Goal: Transaction & Acquisition: Purchase product/service

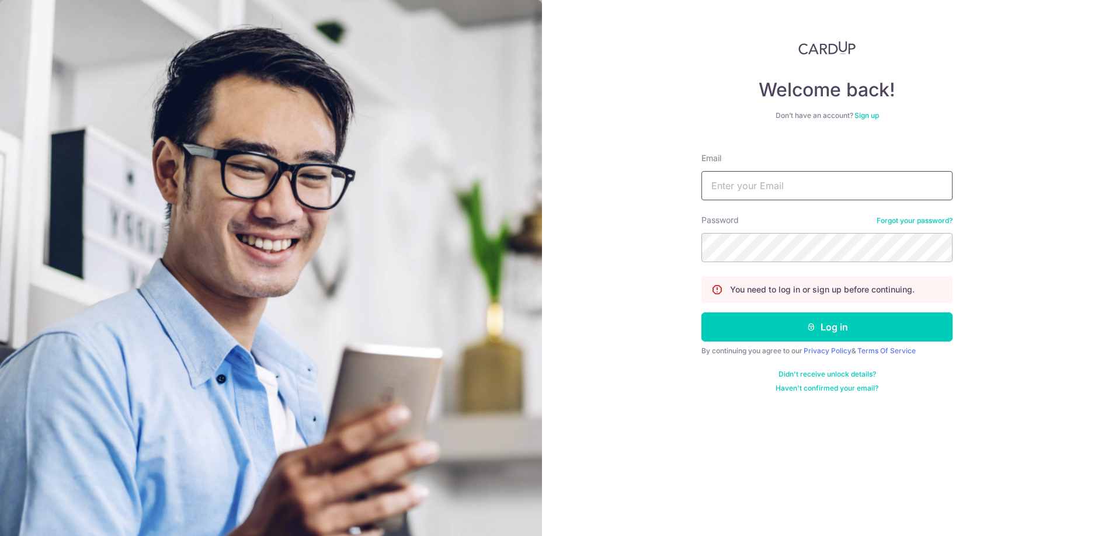
click at [760, 194] on input "Email" at bounding box center [826, 185] width 251 height 29
type input "[EMAIL_ADDRESS][DOMAIN_NAME]"
click at [750, 341] on button "Log in" at bounding box center [826, 326] width 251 height 29
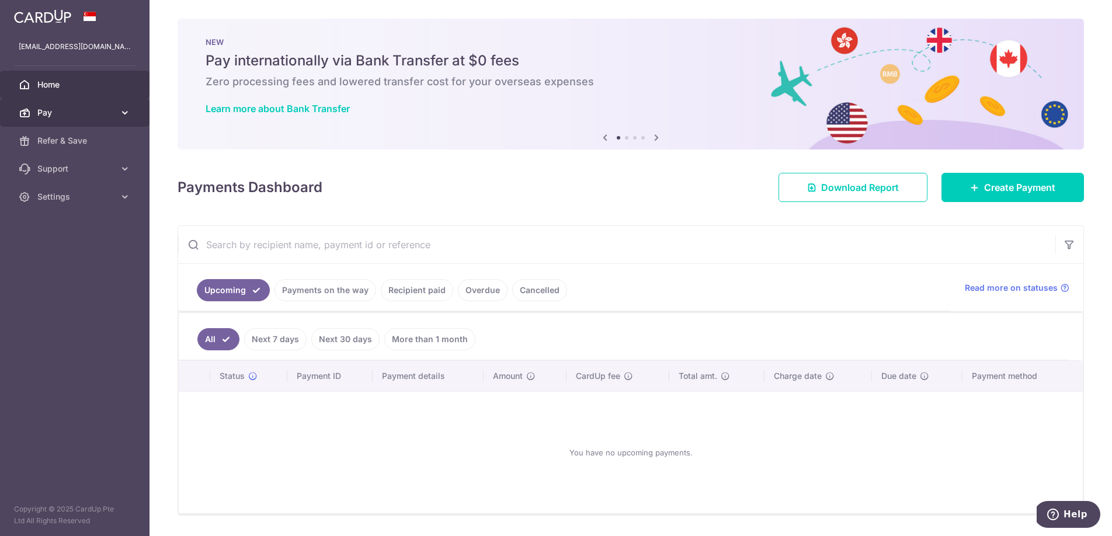
click at [111, 111] on span "Pay" at bounding box center [75, 113] width 77 height 12
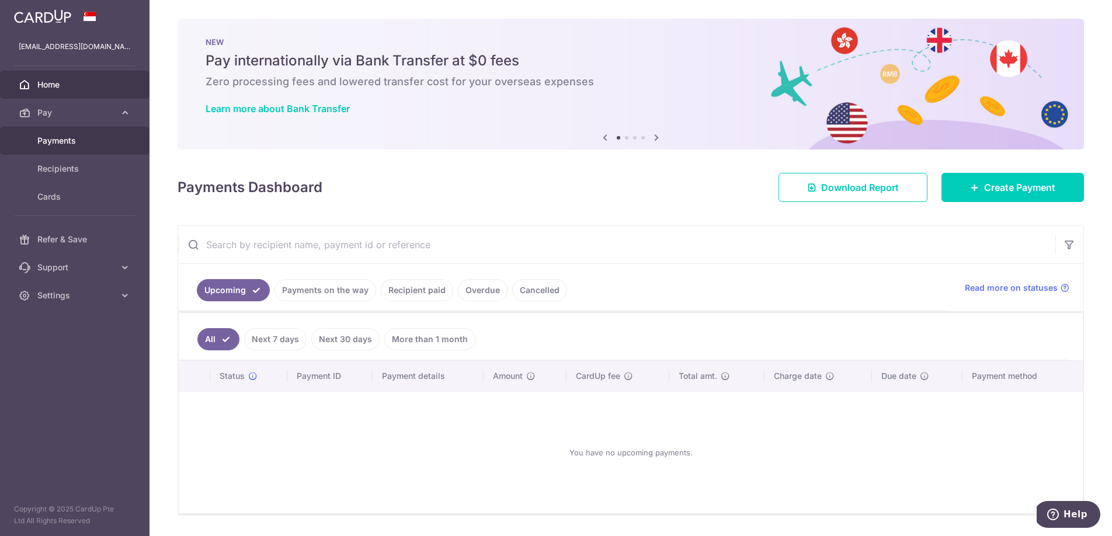
click at [101, 149] on link "Payments" at bounding box center [75, 141] width 150 height 28
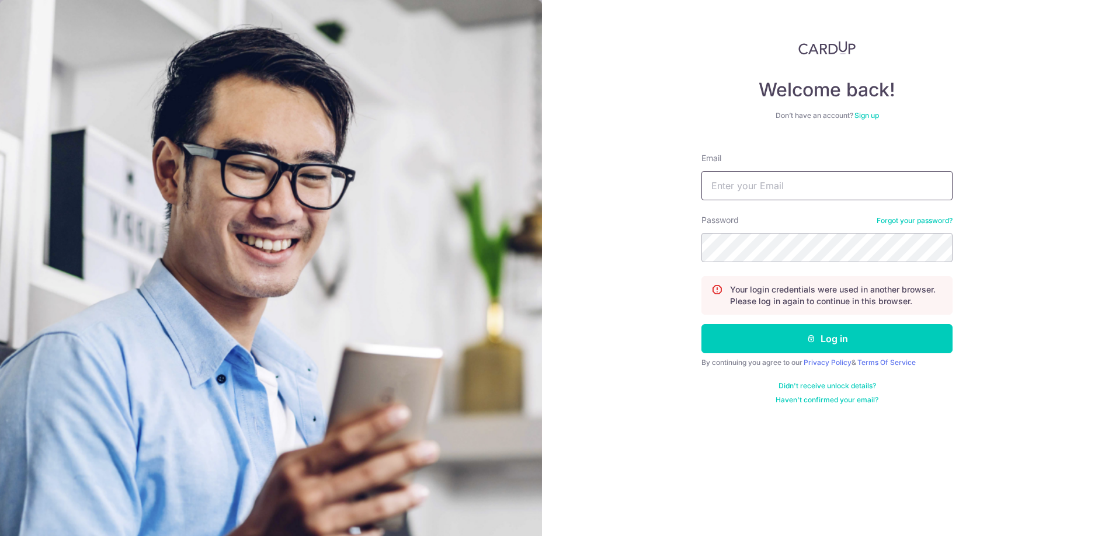
click at [777, 197] on input "Email" at bounding box center [826, 185] width 251 height 29
type input "[EMAIL_ADDRESS][DOMAIN_NAME]"
click at [769, 345] on button "Log in" at bounding box center [826, 338] width 251 height 29
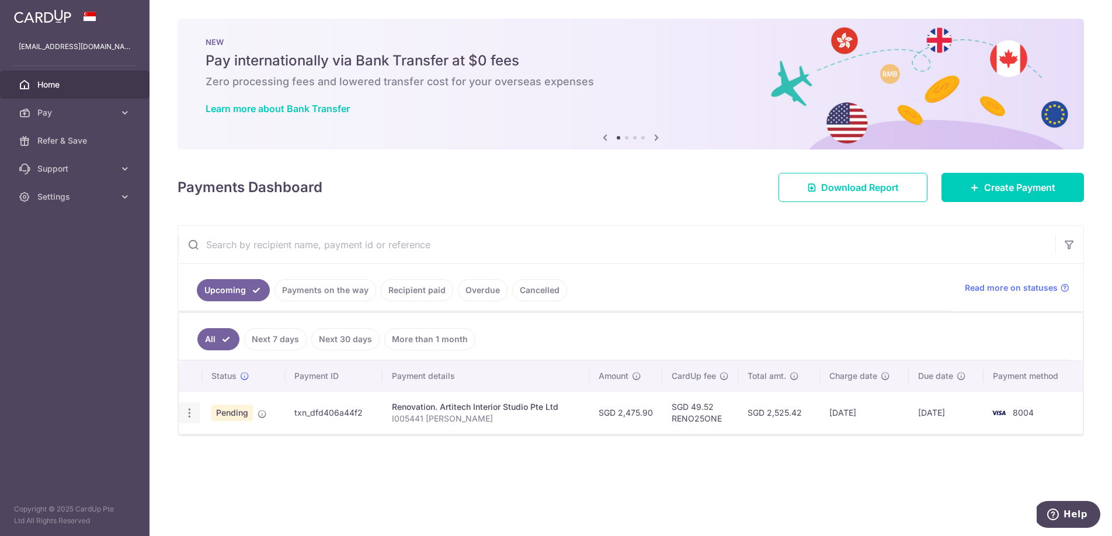
click at [185, 422] on div "Update payment Cancel payment" at bounding box center [190, 413] width 22 height 22
click at [190, 416] on icon "button" at bounding box center [189, 413] width 12 height 12
click at [227, 471] on span "Cancel payment" at bounding box center [252, 474] width 78 height 14
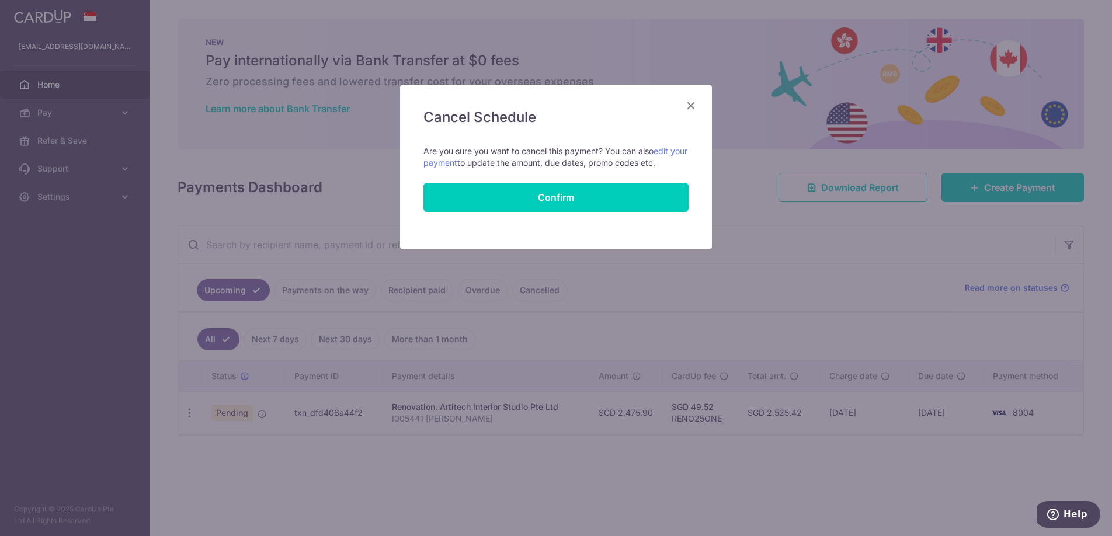
click at [686, 110] on icon "Close" at bounding box center [691, 105] width 14 height 15
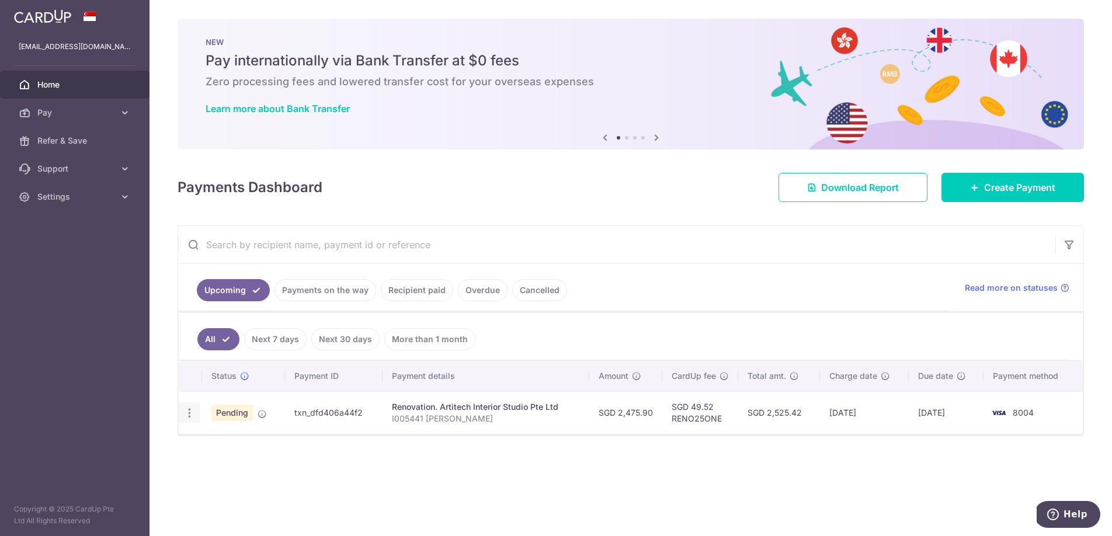
click at [189, 415] on icon "button" at bounding box center [189, 413] width 12 height 12
click at [252, 478] on span "Cancel payment" at bounding box center [252, 474] width 78 height 14
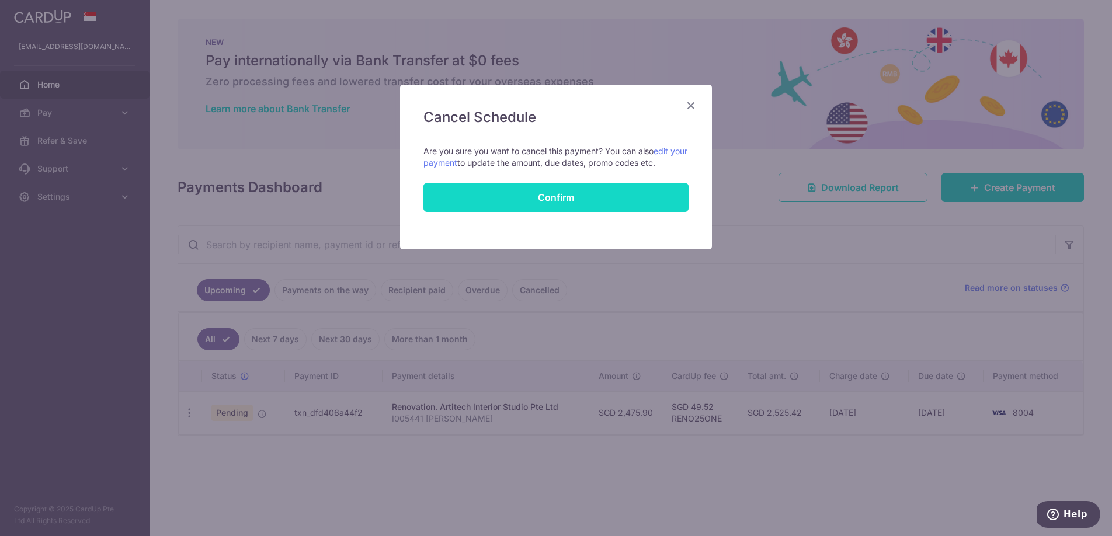
click at [571, 196] on button "Confirm" at bounding box center [555, 197] width 265 height 29
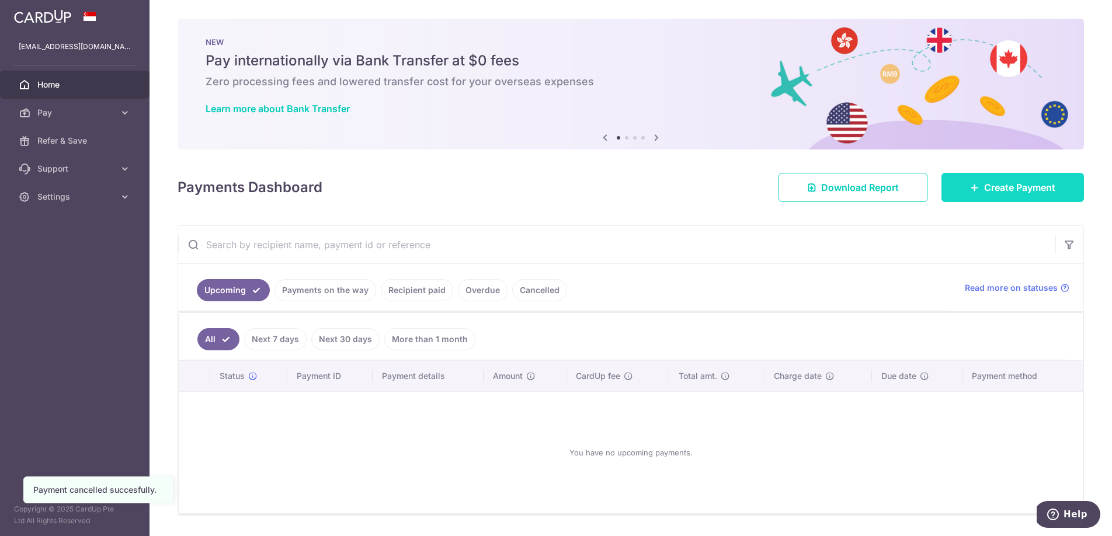
click at [998, 194] on link "Create Payment" at bounding box center [1013, 187] width 143 height 29
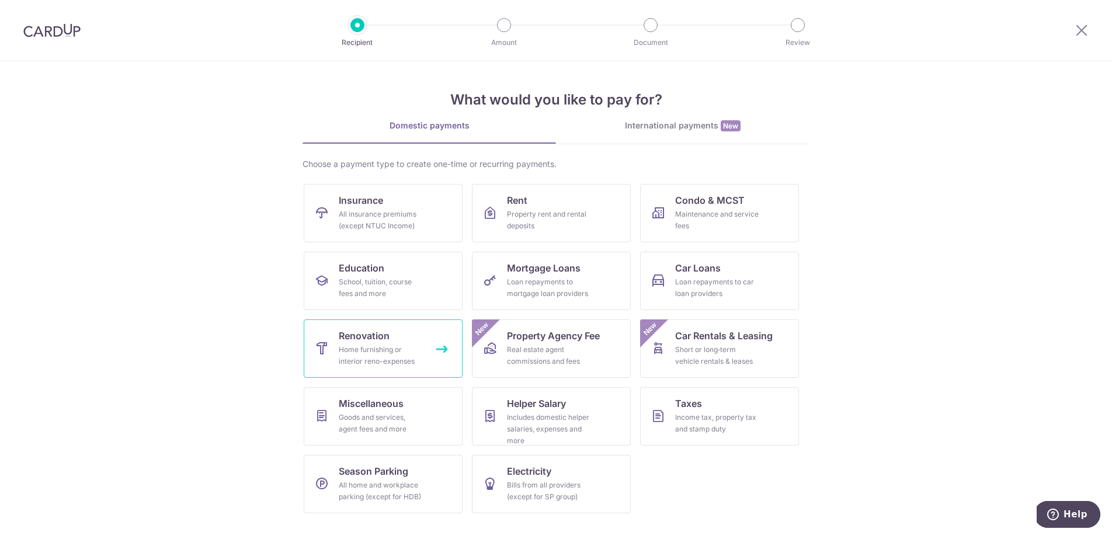
click at [370, 367] on link "Renovation Home furnishing or interior reno-expenses" at bounding box center [383, 348] width 159 height 58
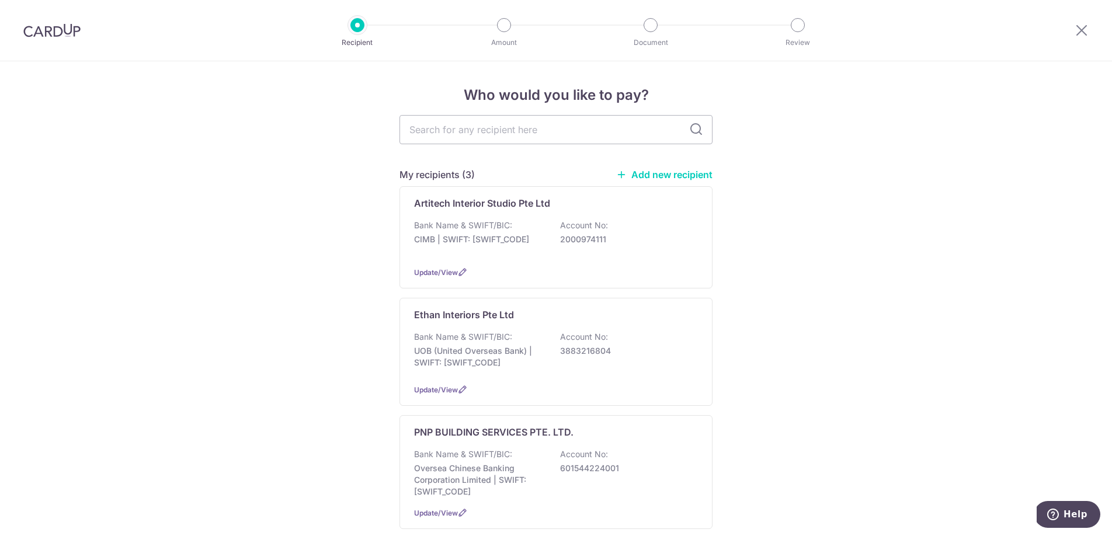
click at [655, 175] on link "Add new recipient" at bounding box center [664, 175] width 96 height 12
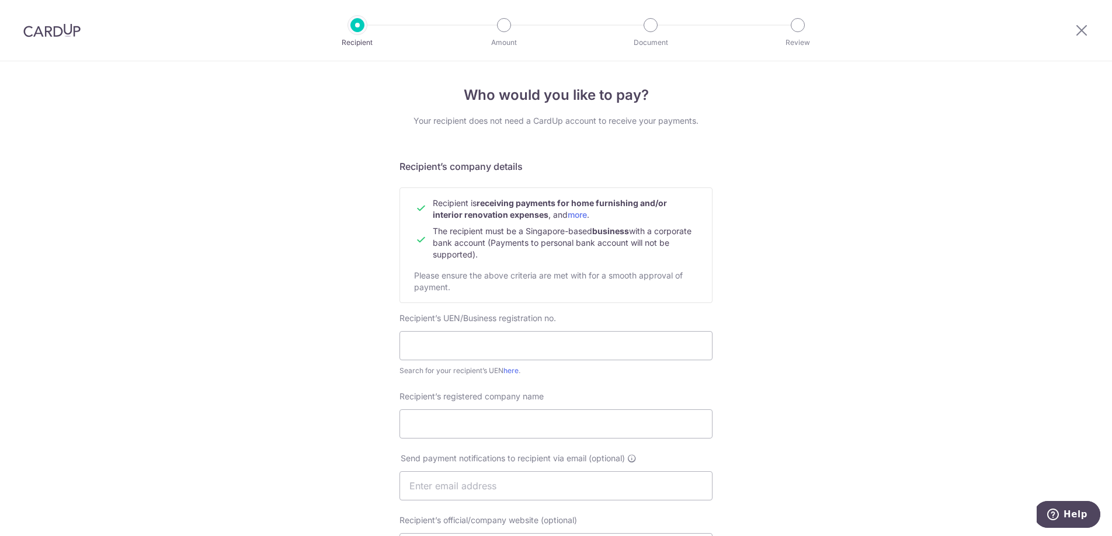
scroll to position [137, 0]
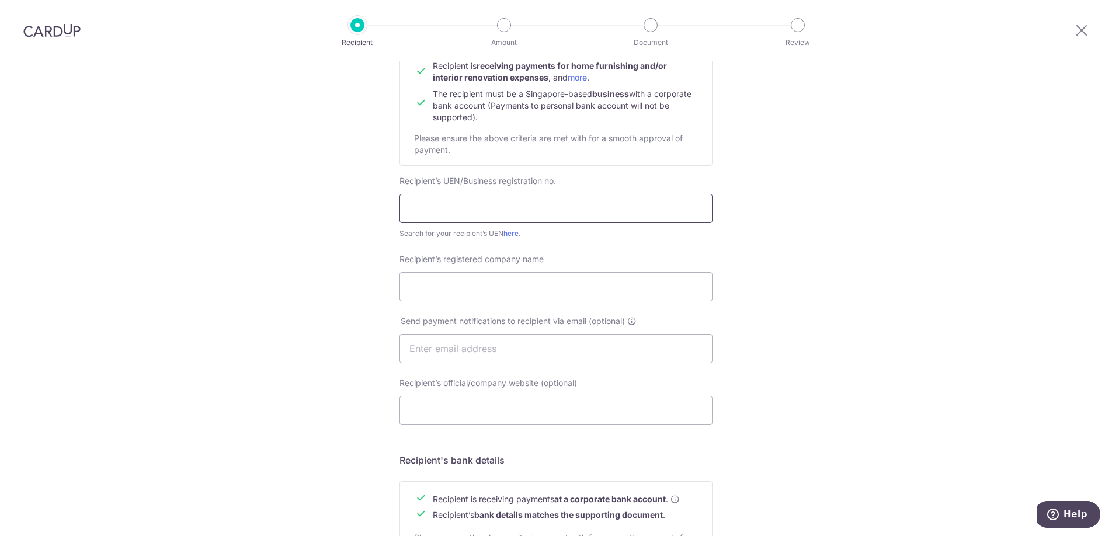
click at [502, 201] on input "text" at bounding box center [556, 208] width 313 height 29
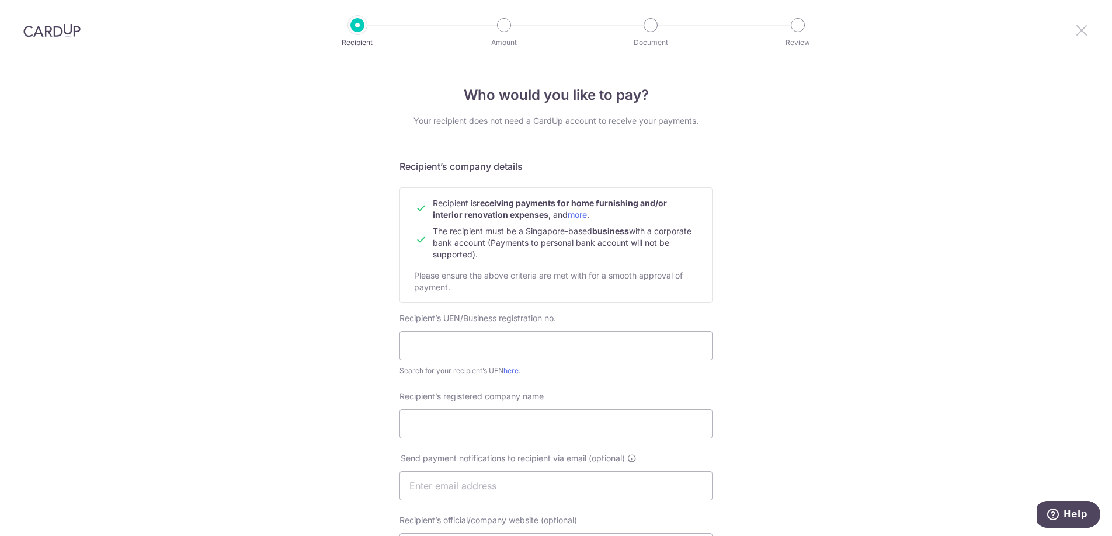
click at [1077, 27] on icon at bounding box center [1082, 30] width 14 height 15
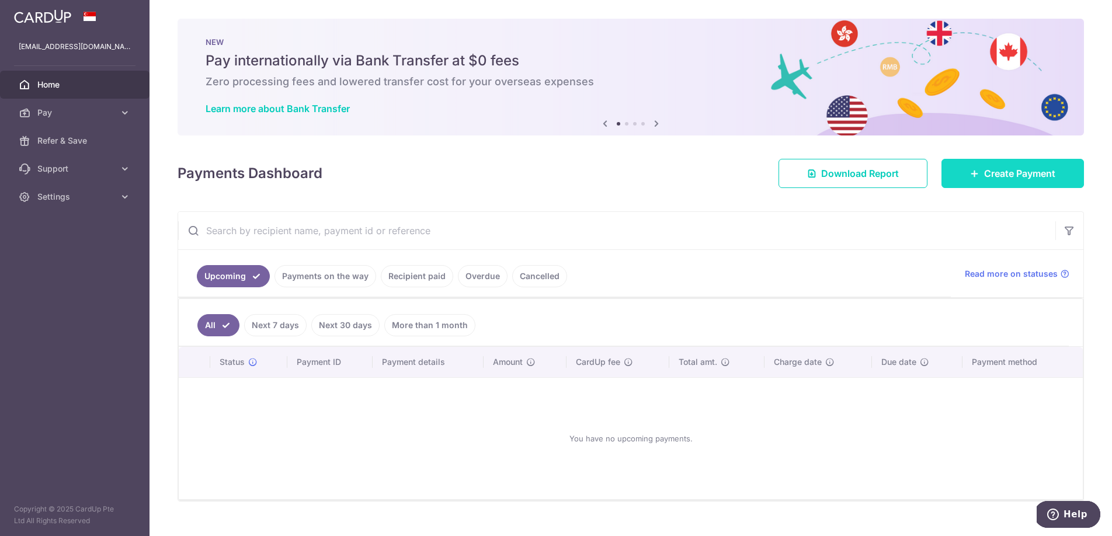
click at [970, 170] on icon at bounding box center [974, 173] width 9 height 9
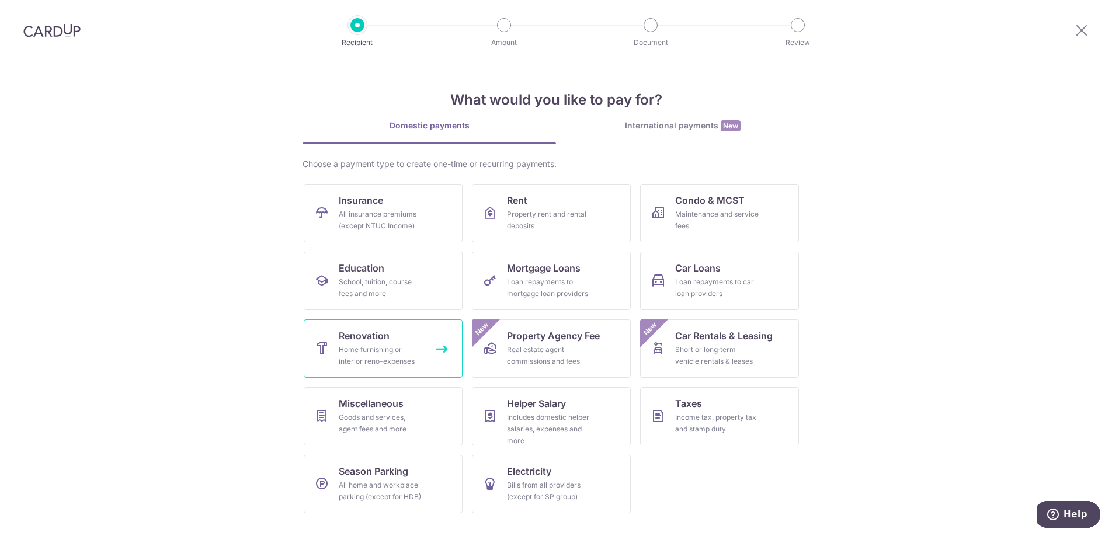
click at [421, 354] on div "Home furnishing or interior reno-expenses" at bounding box center [381, 355] width 84 height 23
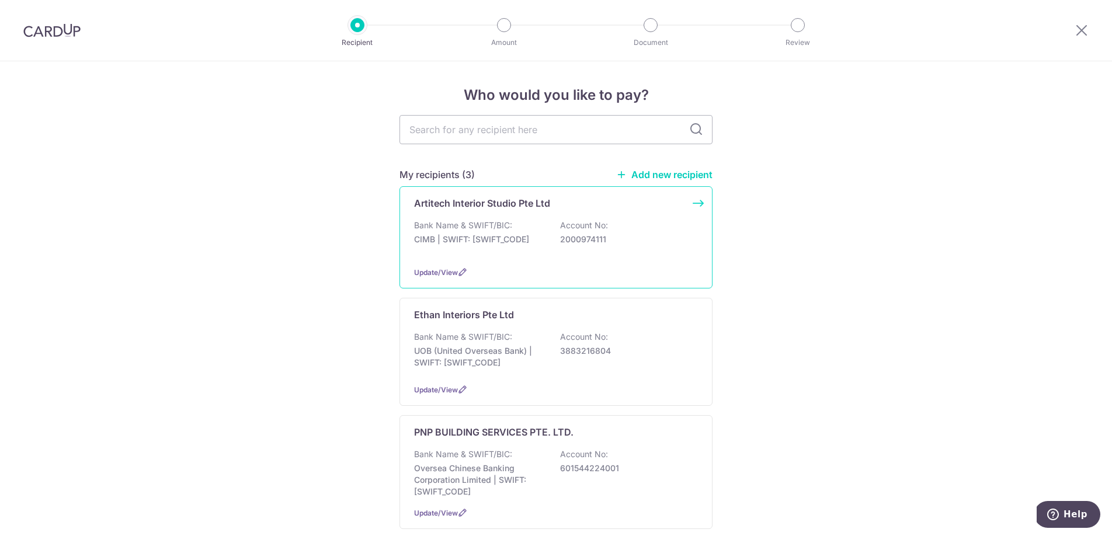
click at [477, 240] on p "CIMB | SWIFT: [SWIFT_CODE]" at bounding box center [479, 240] width 131 height 12
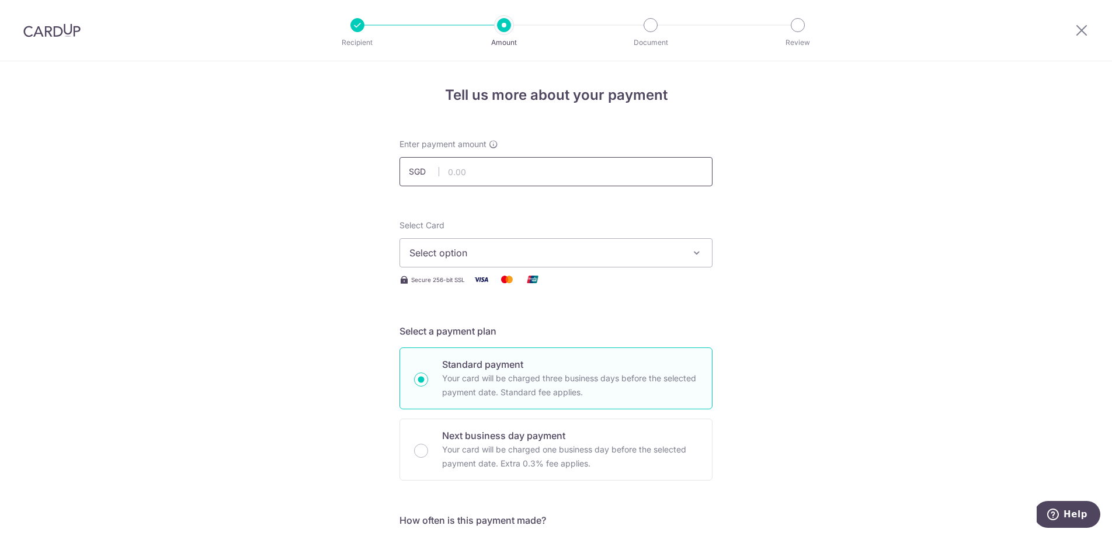
click at [498, 178] on input "text" at bounding box center [556, 171] width 313 height 29
type input "2,475.90"
click at [434, 252] on span "Select option" at bounding box center [545, 253] width 272 height 14
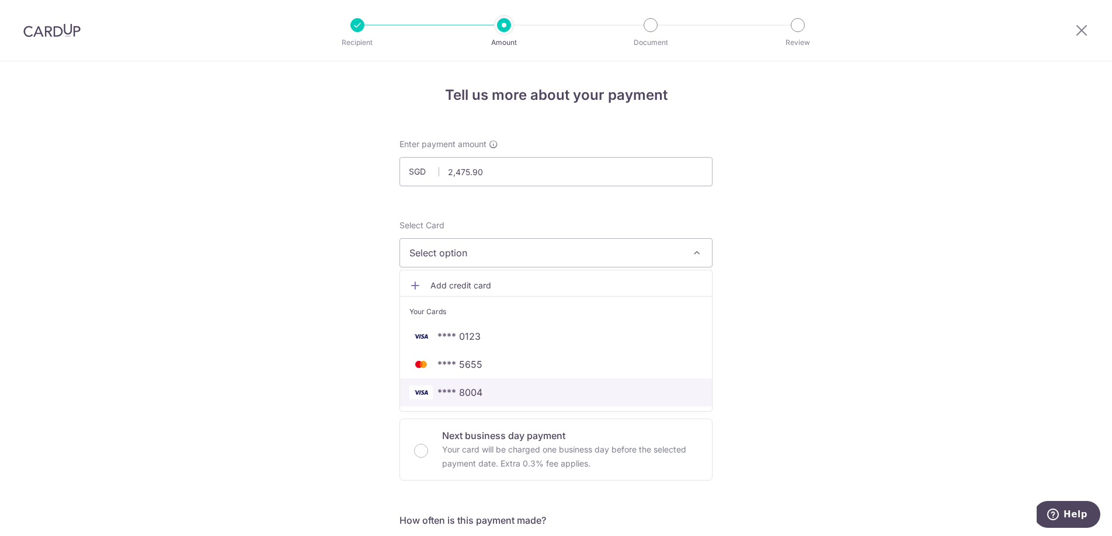
click at [486, 403] on link "**** 8004" at bounding box center [556, 392] width 312 height 28
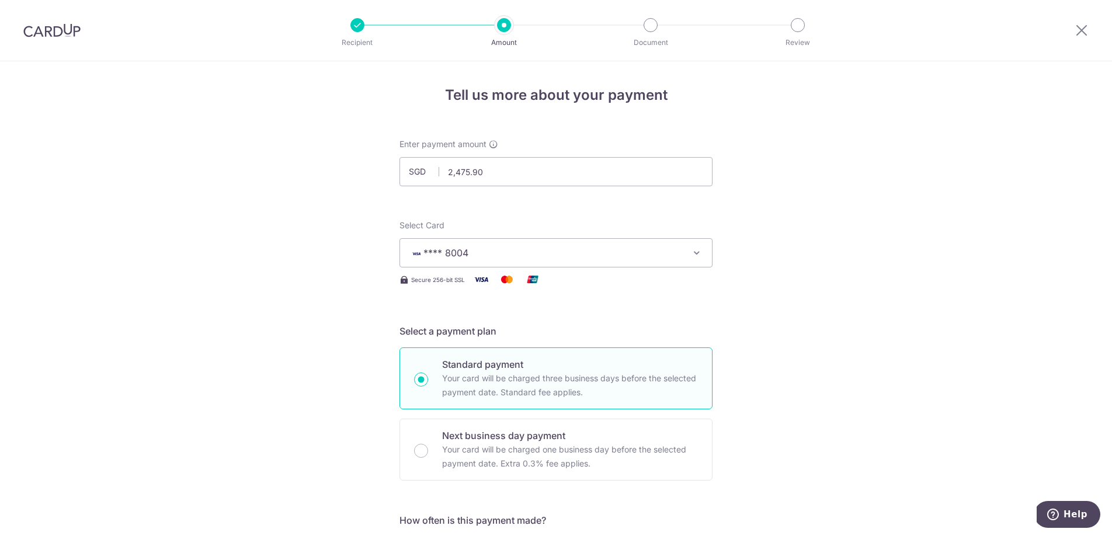
scroll to position [290, 0]
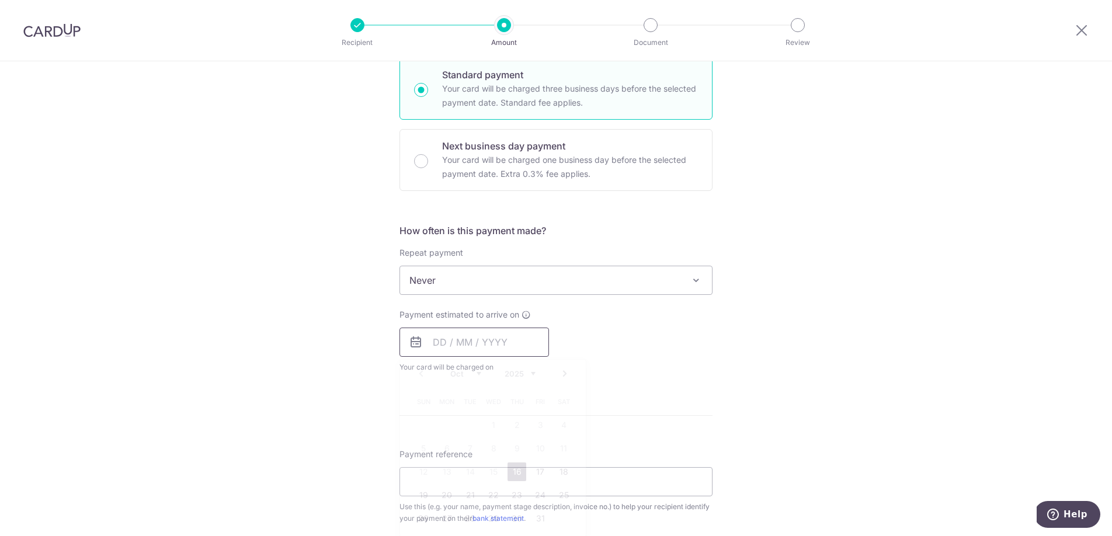
click at [463, 346] on input "text" at bounding box center [475, 342] width 150 height 29
click at [513, 478] on link "16" at bounding box center [517, 472] width 19 height 19
type input "[DATE]"
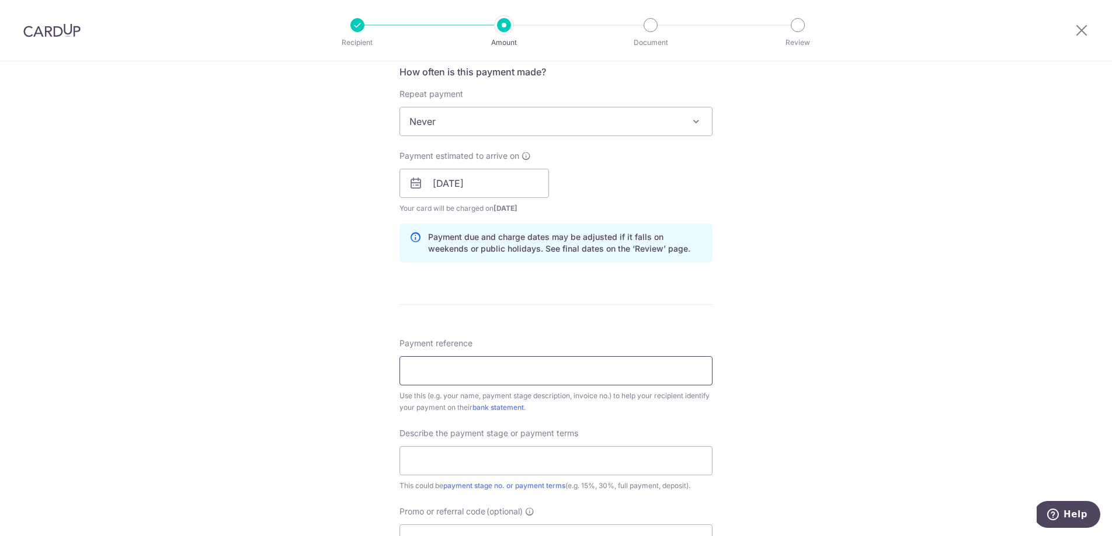
scroll to position [464, 0]
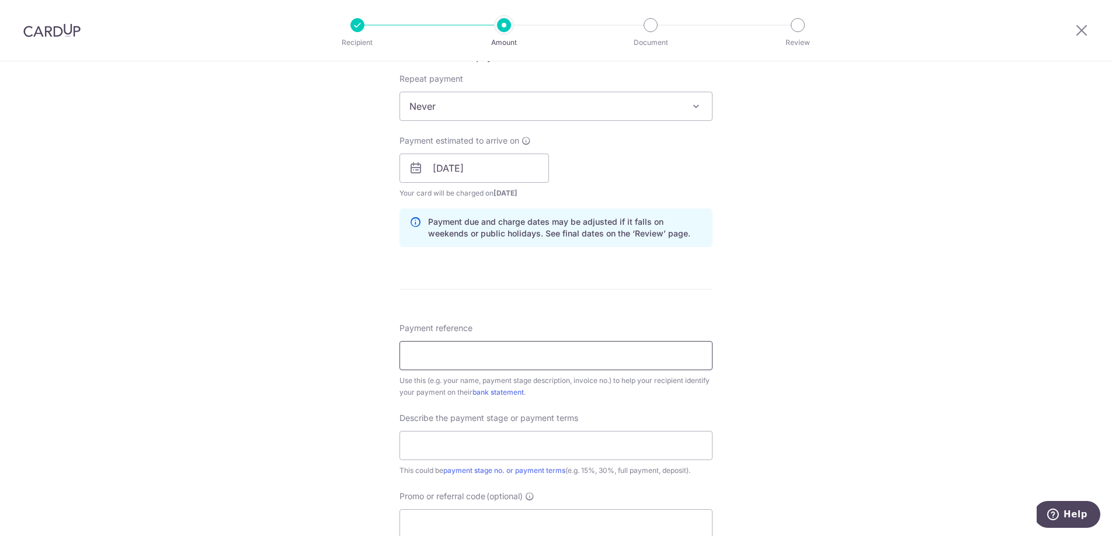
click at [439, 351] on input "Payment reference" at bounding box center [556, 355] width 313 height 29
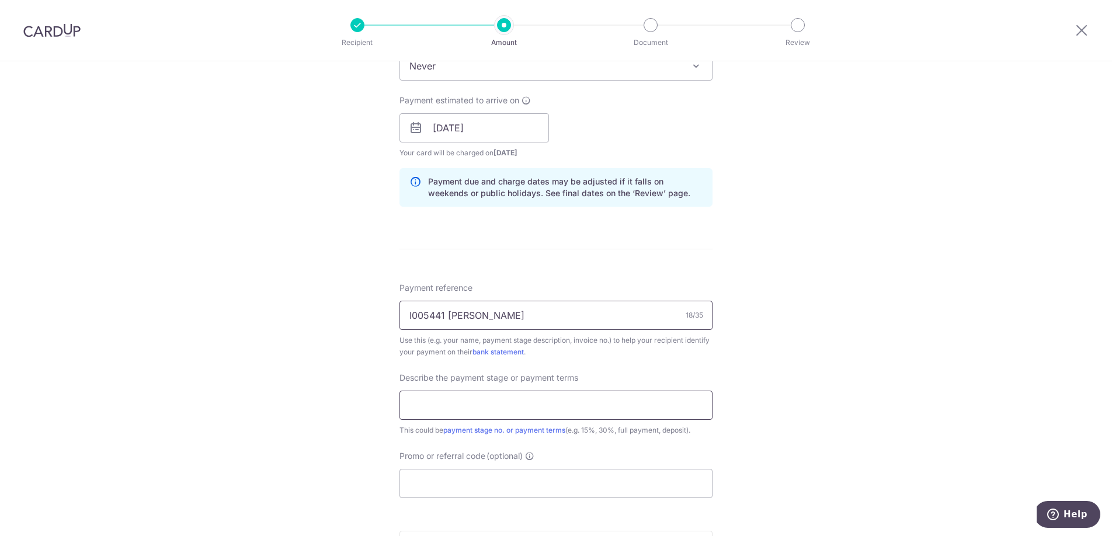
type input "I005441 Aaron Yeow"
click at [526, 409] on input "text" at bounding box center [556, 405] width 313 height 29
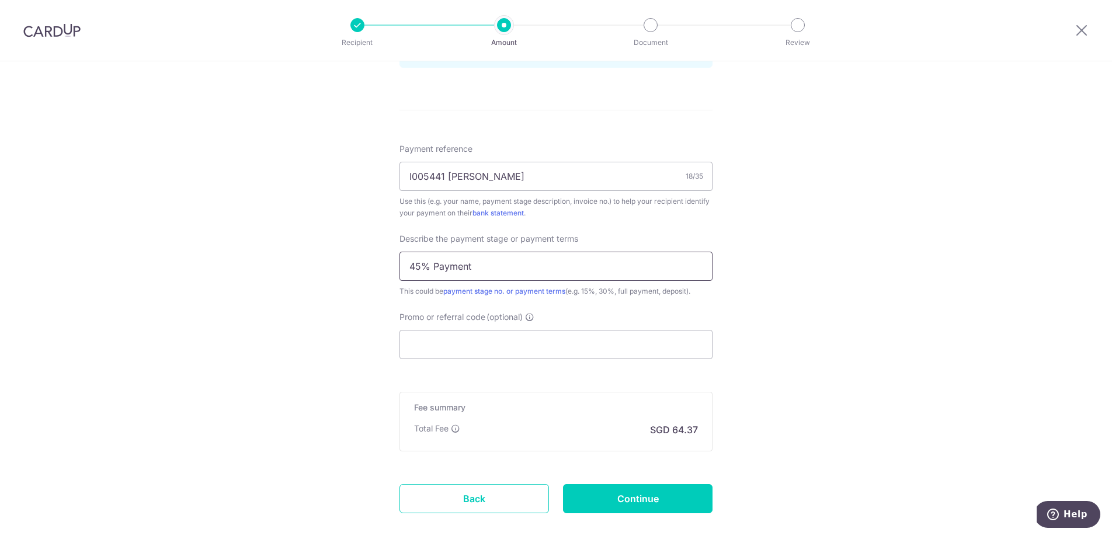
type input "45% Payment"
drag, startPoint x: 541, startPoint y: 381, endPoint x: 551, endPoint y: 357, distance: 25.2
click at [542, 380] on form "Enter payment amount SGD 2,475.90 2475.90 Select Card **** 8004 Add credit card…" at bounding box center [556, 20] width 313 height 1051
click at [552, 351] on input "Promo or referral code (optional)" at bounding box center [556, 344] width 313 height 29
click at [553, 348] on input "Promo or referral code (optional)" at bounding box center [556, 344] width 313 height 29
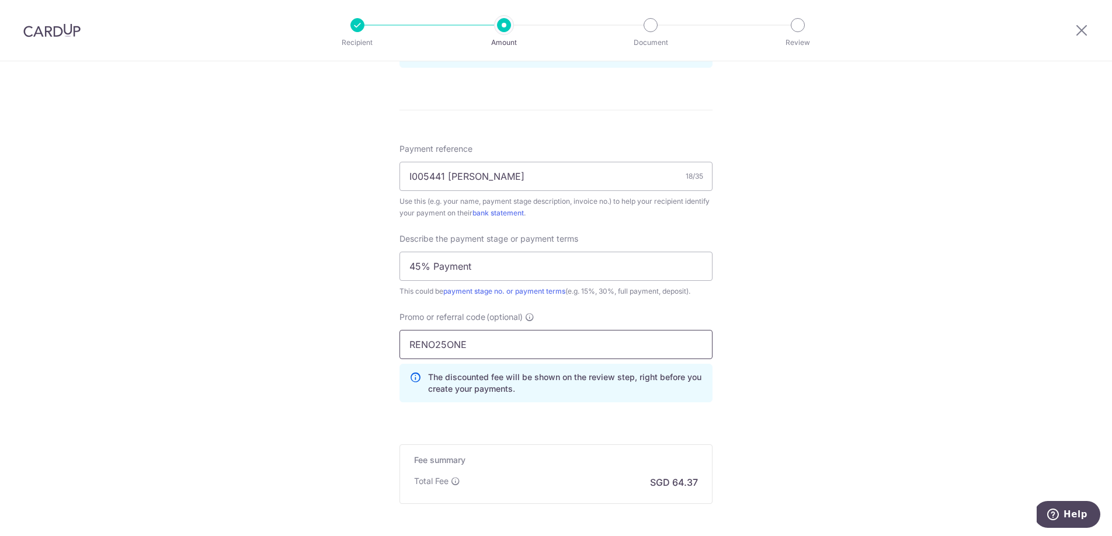
scroll to position [754, 0]
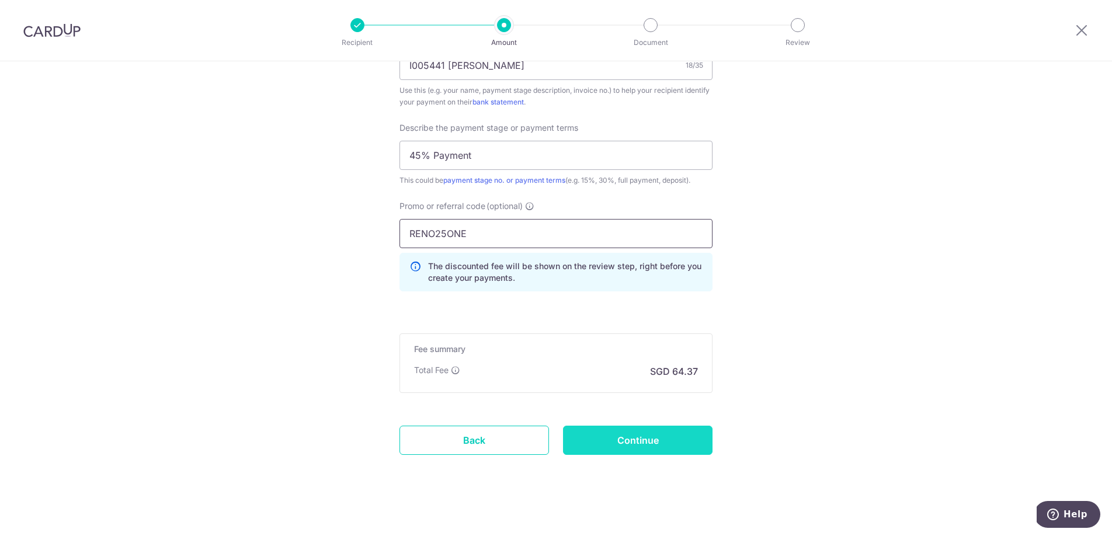
type input "RENO25ONE"
click at [613, 449] on input "Continue" at bounding box center [638, 440] width 150 height 29
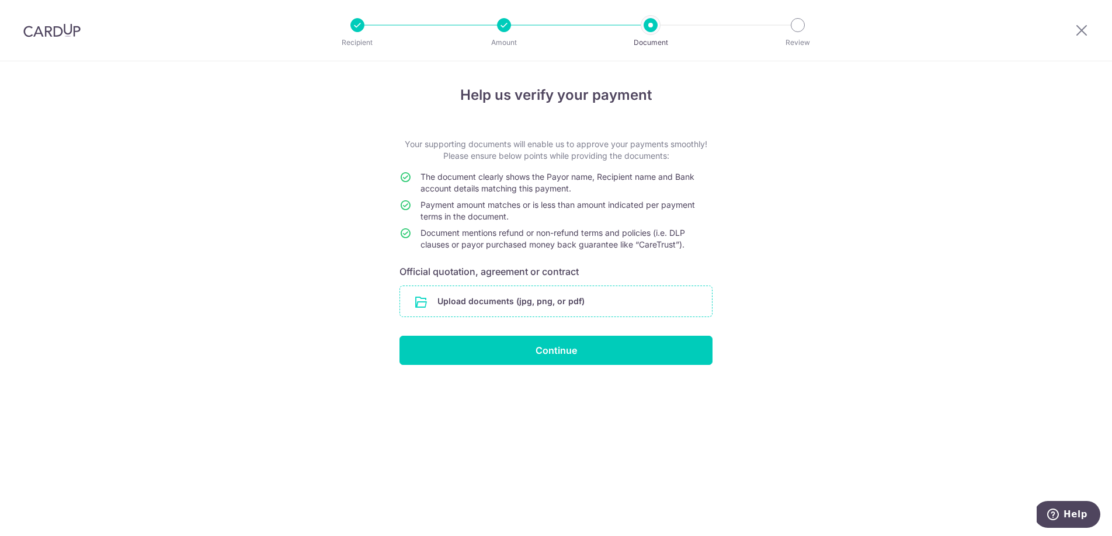
click at [530, 290] on input "file" at bounding box center [556, 301] width 312 height 30
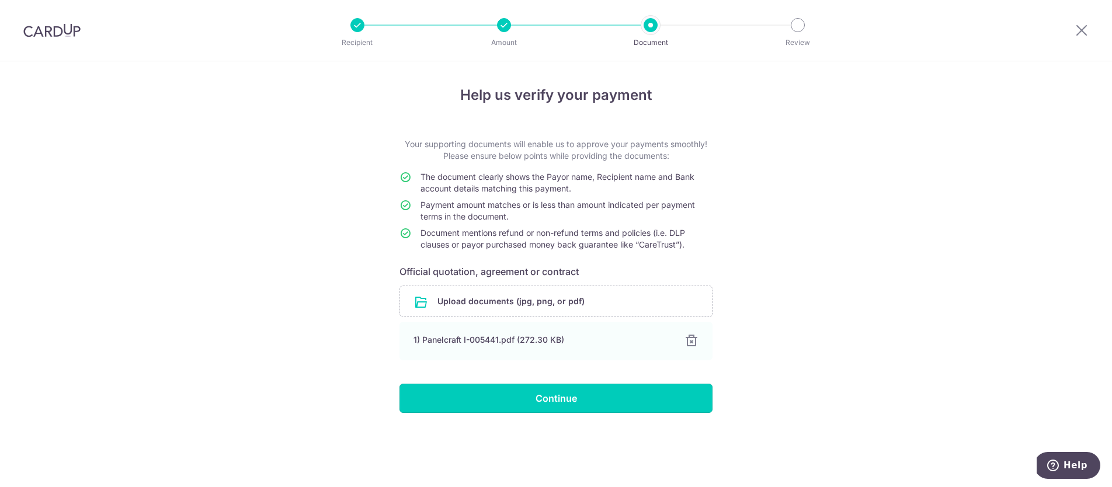
click at [535, 406] on input "Continue" at bounding box center [556, 398] width 313 height 29
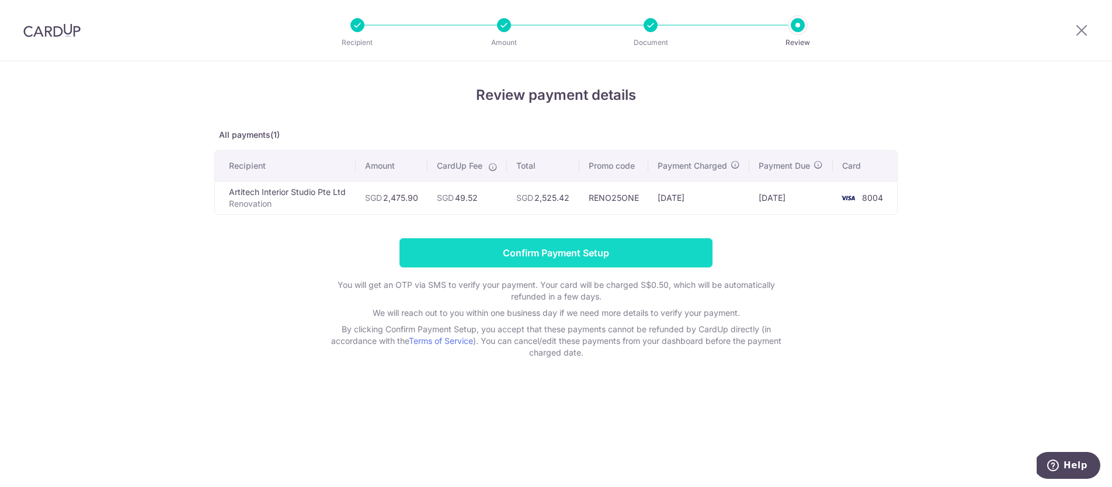
click at [606, 264] on input "Confirm Payment Setup" at bounding box center [556, 252] width 313 height 29
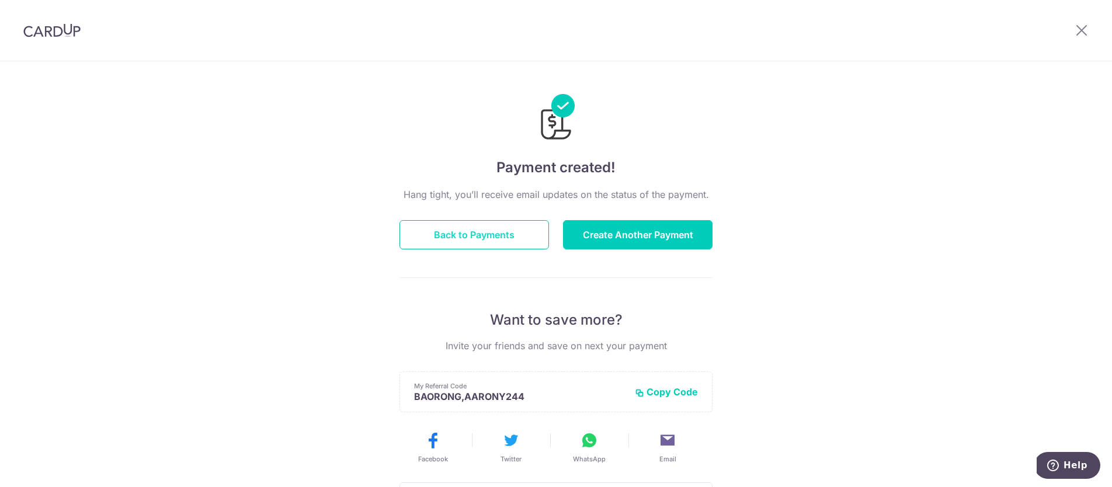
click at [516, 225] on button "Back to Payments" at bounding box center [475, 234] width 150 height 29
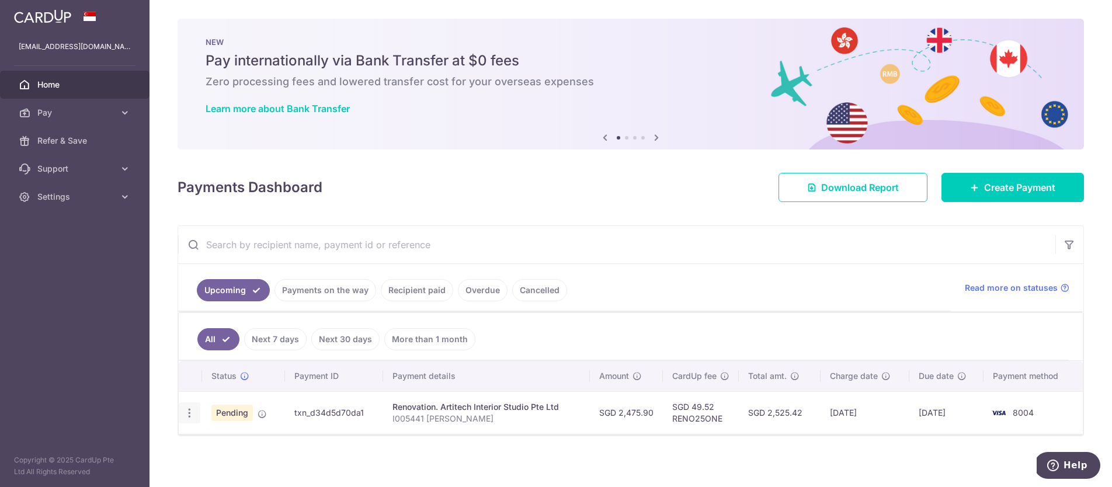
click at [187, 409] on icon "button" at bounding box center [189, 413] width 12 height 12
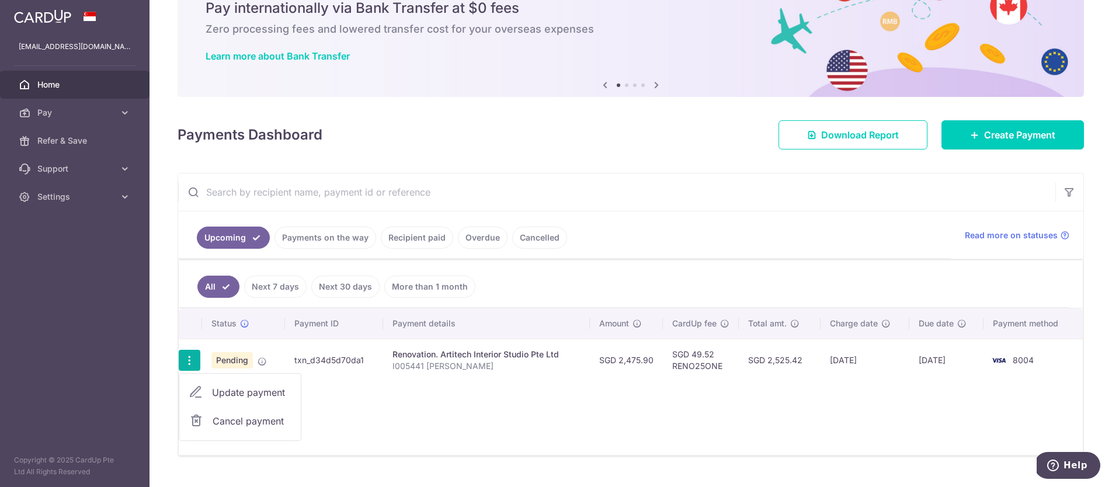
click at [383, 354] on td "Renovation. Artitech Interior Studio Pte Ltd I005441 [PERSON_NAME]" at bounding box center [486, 360] width 207 height 43
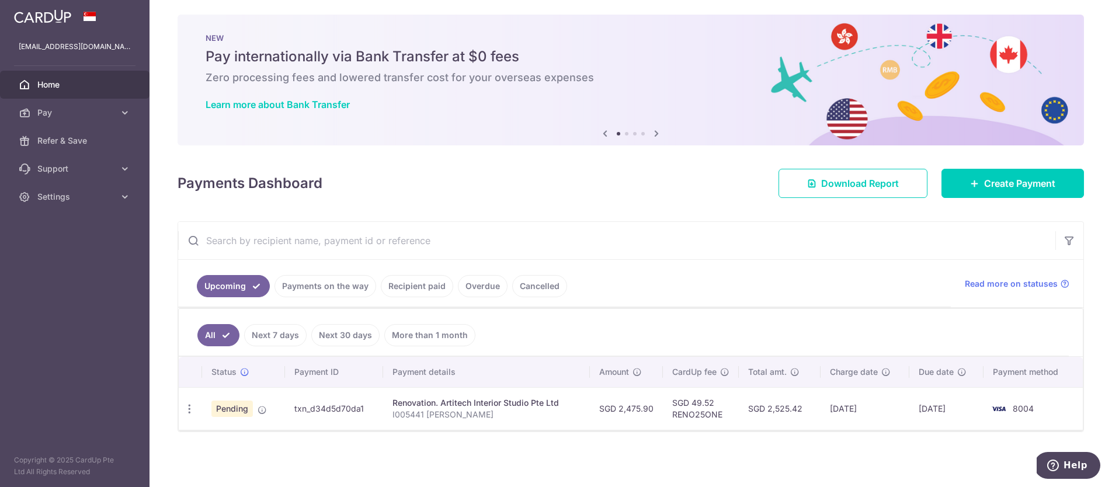
scroll to position [4, 0]
click at [268, 409] on td "Pending" at bounding box center [243, 408] width 83 height 43
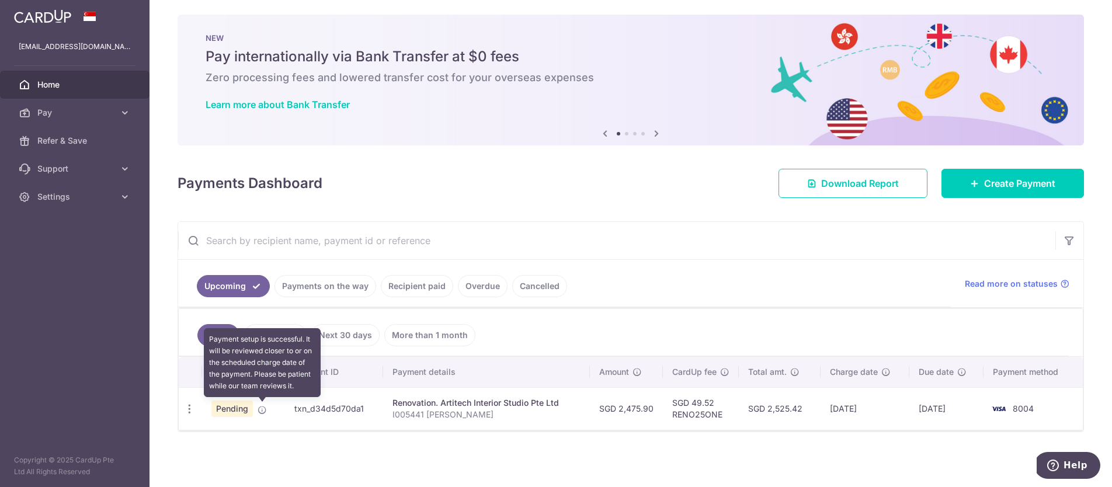
click at [263, 411] on icon at bounding box center [262, 409] width 9 height 9
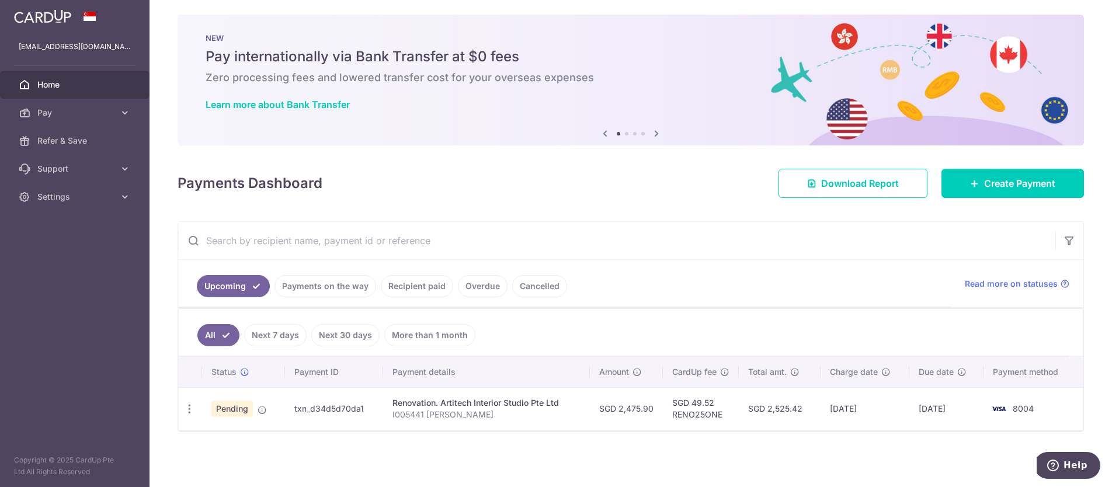
click at [353, 409] on td "txn_d34d5d70da1" at bounding box center [334, 408] width 99 height 43
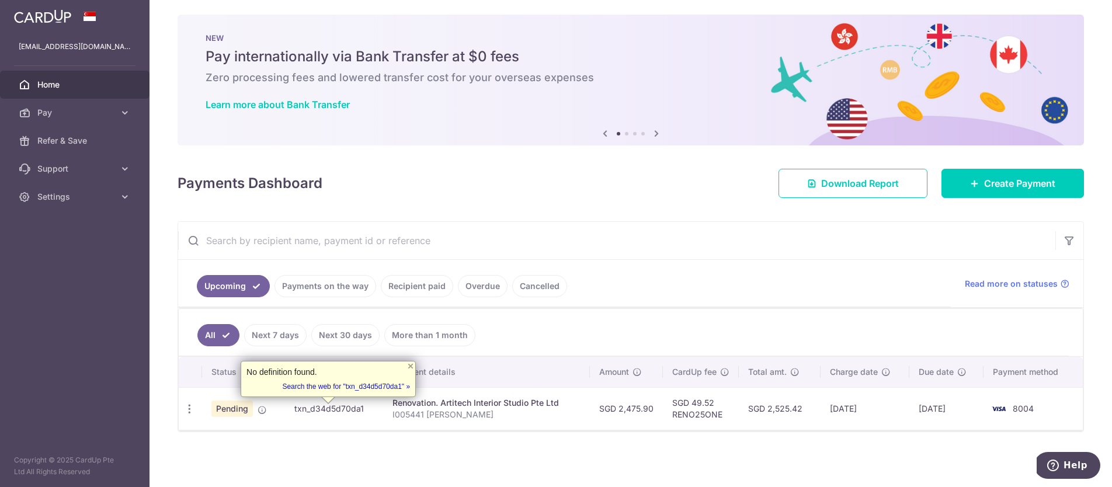
click at [641, 411] on td "SGD 2,475.90" at bounding box center [626, 408] width 73 height 43
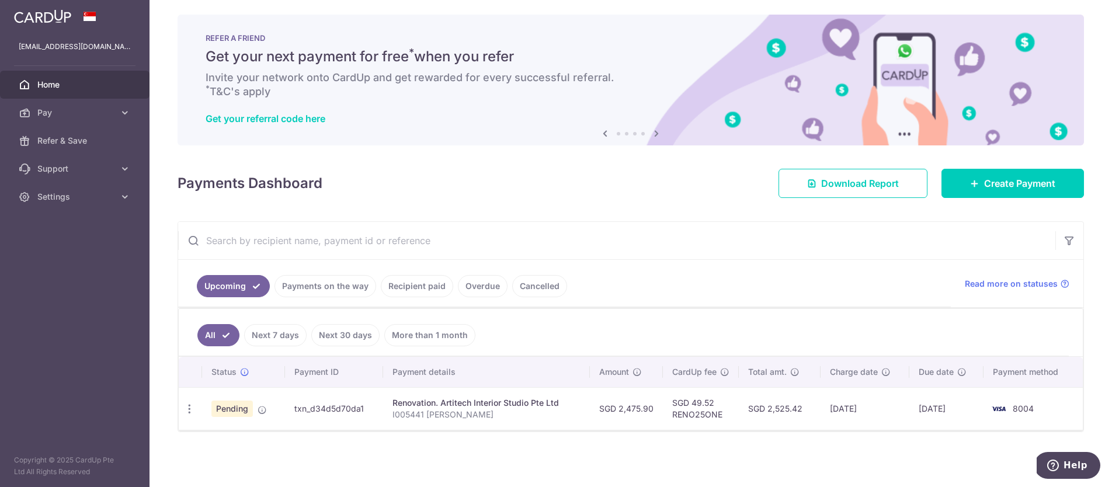
click at [608, 414] on td "SGD 2,475.90" at bounding box center [626, 408] width 73 height 43
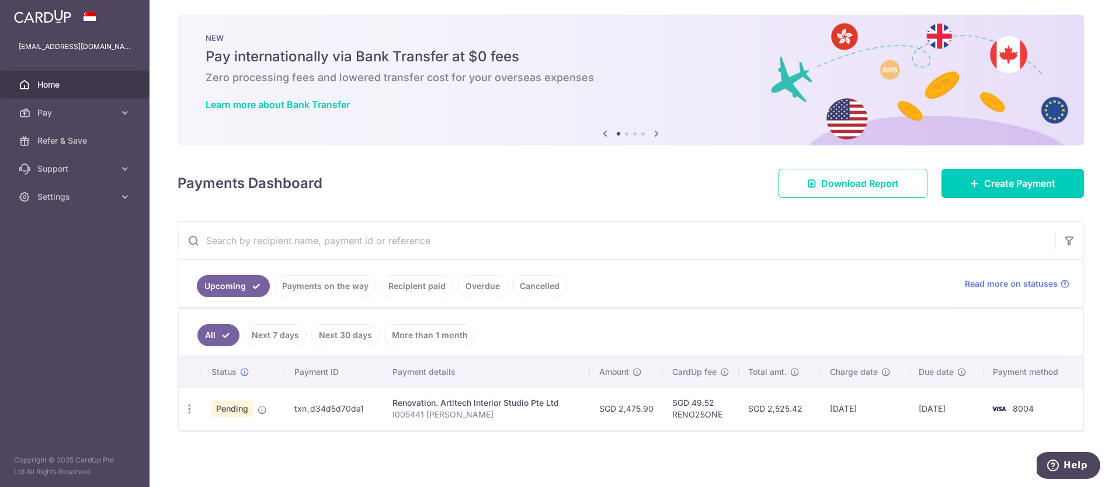
scroll to position [0, 0]
